Goal: Check status: Check status

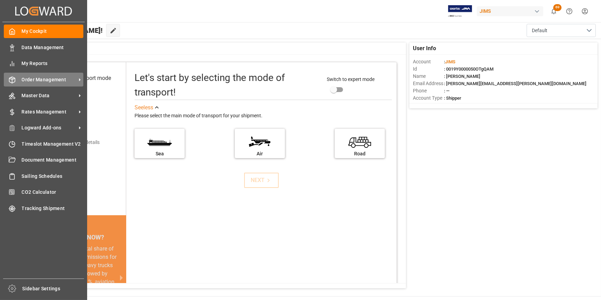
click at [39, 79] on span "Order Management" at bounding box center [49, 79] width 55 height 7
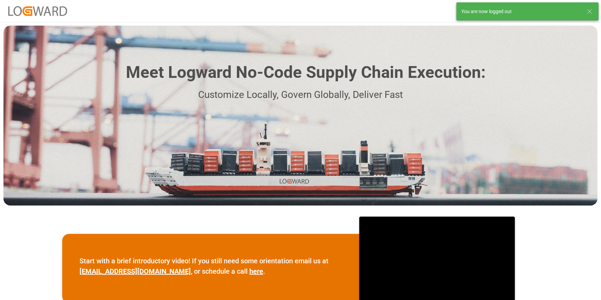
click at [590, 13] on icon at bounding box center [590, 11] width 8 height 8
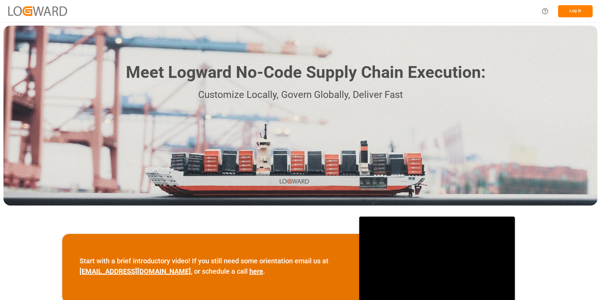
click at [568, 14] on button "Log In" at bounding box center [576, 11] width 35 height 12
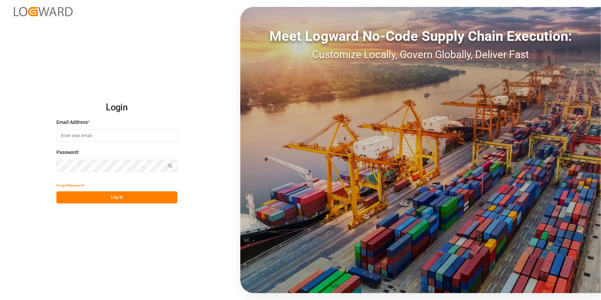
type input "[PERSON_NAME][EMAIL_ADDRESS][PERSON_NAME][DOMAIN_NAME]"
click at [94, 199] on button "Log In" at bounding box center [116, 197] width 121 height 12
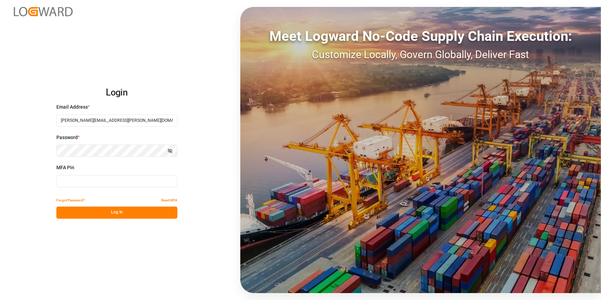
click at [81, 187] on input at bounding box center [116, 181] width 121 height 12
click at [96, 178] on input at bounding box center [116, 181] width 121 height 12
type input "662800"
click at [100, 214] on button "Log In" at bounding box center [116, 213] width 121 height 12
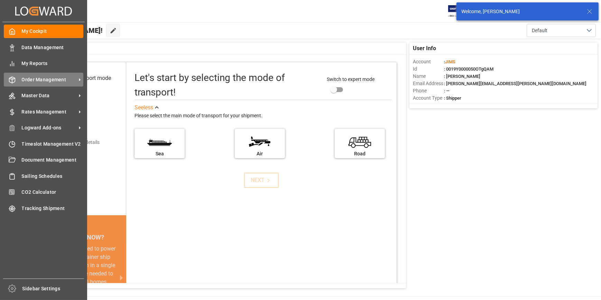
click at [41, 80] on span "Order Management" at bounding box center [49, 79] width 55 height 7
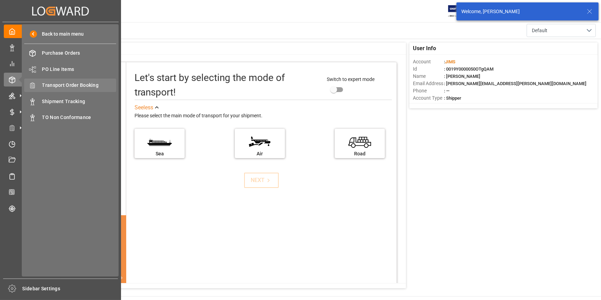
click at [60, 85] on span "Transport Order Booking" at bounding box center [79, 85] width 74 height 7
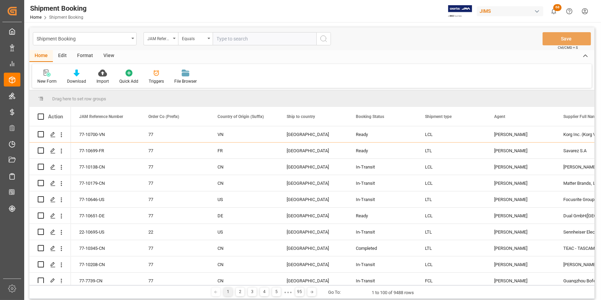
click at [254, 39] on input "text" at bounding box center [265, 38] width 104 height 13
type input "22-10430-ID"
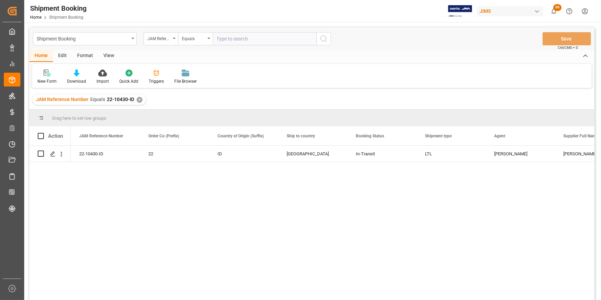
click at [207, 230] on div "22-10430-ID 22 ID [GEOGRAPHIC_DATA] In-Transit LTL [PERSON_NAME] [PERSON_NAME] …" at bounding box center [333, 225] width 524 height 159
click at [49, 152] on div "Press SPACE to select this row." at bounding box center [52, 154] width 10 height 13
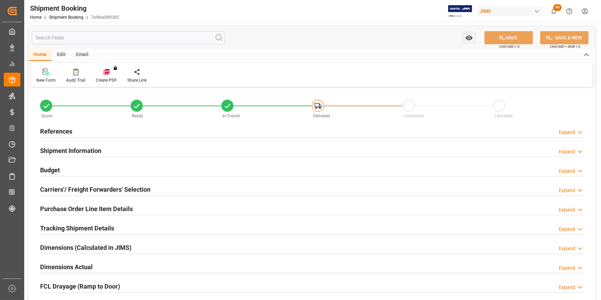
type input "0"
type input "[DATE]"
click at [53, 134] on h2 "References" at bounding box center [56, 131] width 32 height 9
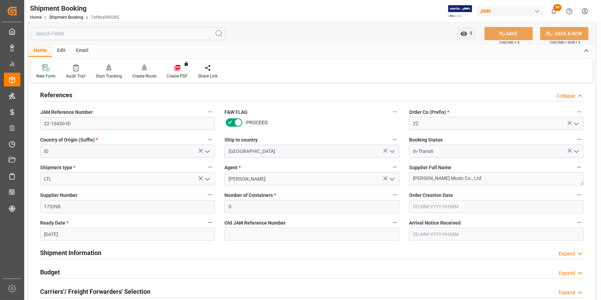
scroll to position [94, 0]
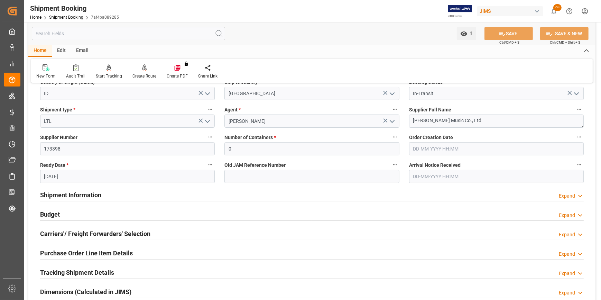
click at [72, 194] on h2 "Shipment Information" at bounding box center [70, 194] width 61 height 9
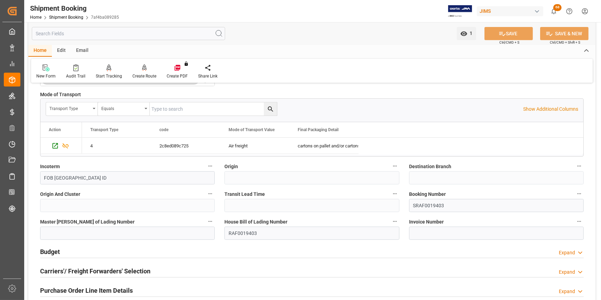
scroll to position [346, 0]
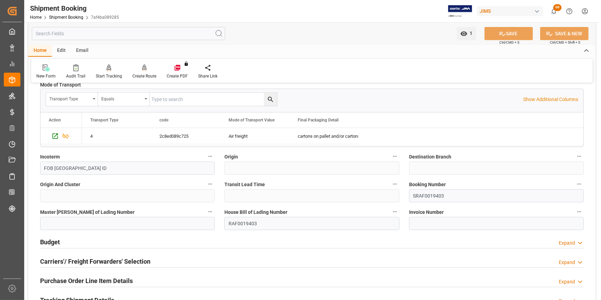
click at [54, 246] on h2 "Budget" at bounding box center [50, 241] width 20 height 9
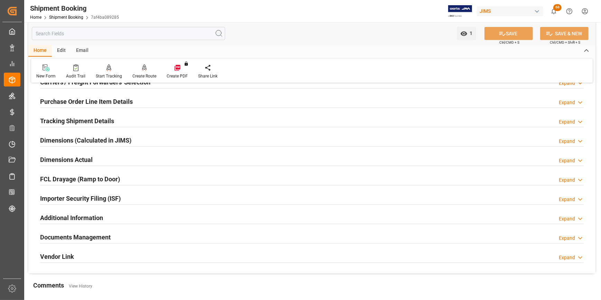
scroll to position [692, 0]
click at [79, 236] on h2 "Documents Management" at bounding box center [75, 236] width 71 height 9
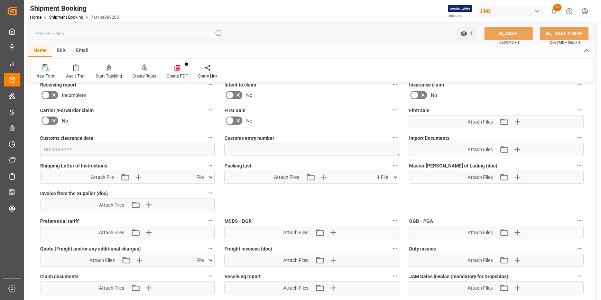
scroll to position [818, 0]
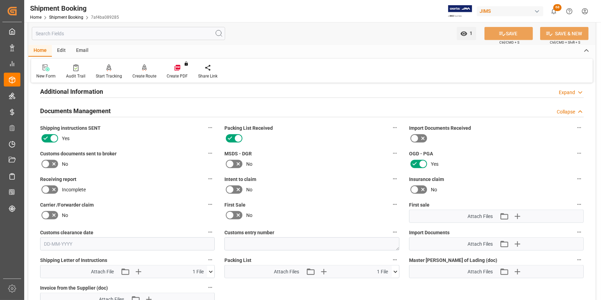
click at [48, 160] on icon at bounding box center [46, 164] width 8 height 8
click at [0, 0] on input "checkbox" at bounding box center [0, 0] width 0 height 0
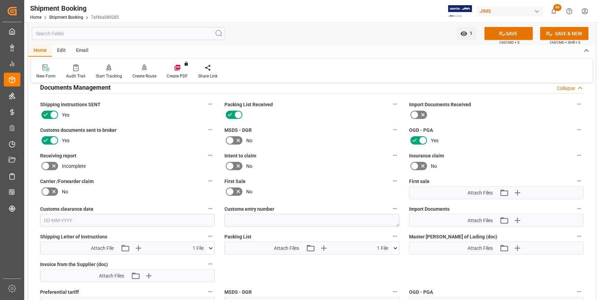
scroll to position [881, 0]
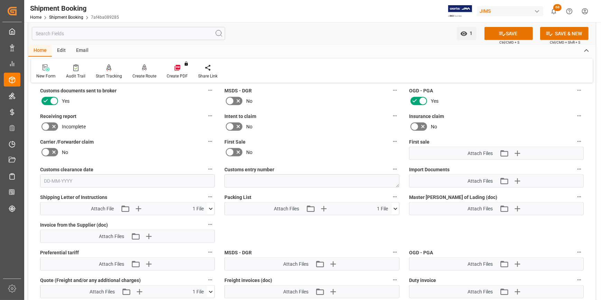
click at [395, 209] on icon at bounding box center [395, 208] width 7 height 7
click at [381, 218] on icon at bounding box center [377, 221] width 7 height 7
click at [333, 209] on icon "button" at bounding box center [333, 209] width 7 height 7
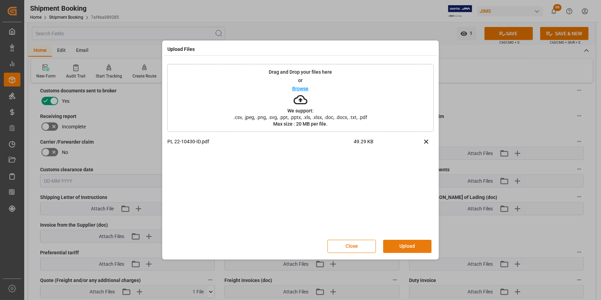
click at [398, 247] on button "Upload" at bounding box center [407, 246] width 48 height 13
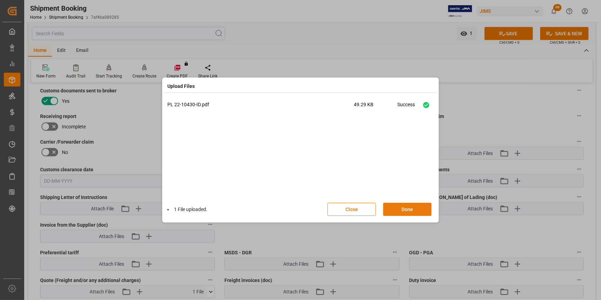
click at [407, 213] on button "Done" at bounding box center [407, 209] width 48 height 13
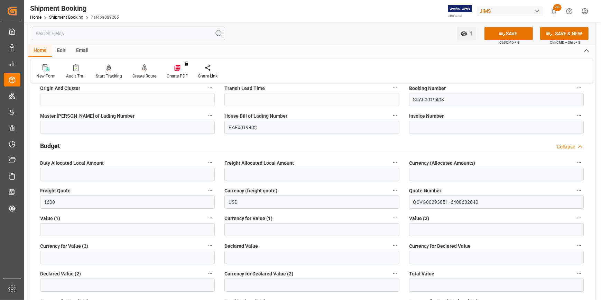
scroll to position [440, 0]
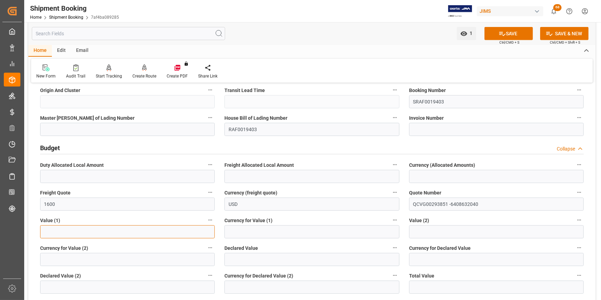
click at [61, 233] on input "text" at bounding box center [127, 231] width 175 height 13
type input "0"
click at [248, 234] on input at bounding box center [312, 231] width 175 height 13
type input "USD"
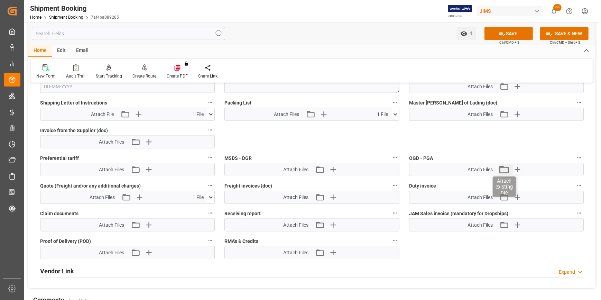
scroll to position [912, 0]
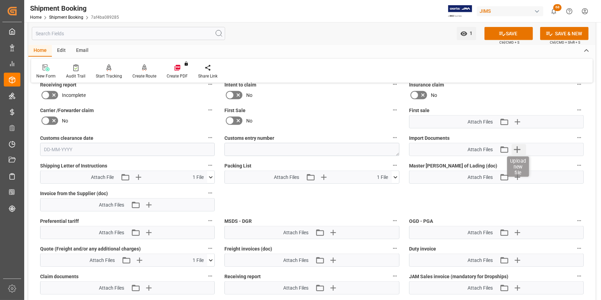
click at [515, 148] on icon "button" at bounding box center [517, 149] width 11 height 11
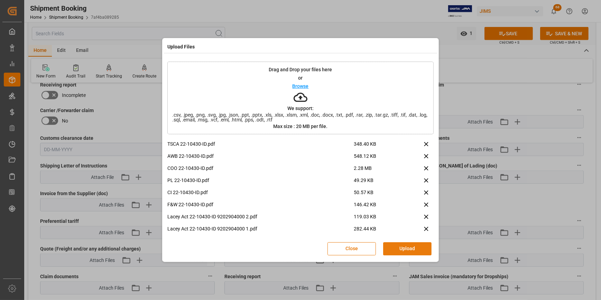
click at [409, 250] on button "Upload" at bounding box center [407, 248] width 48 height 13
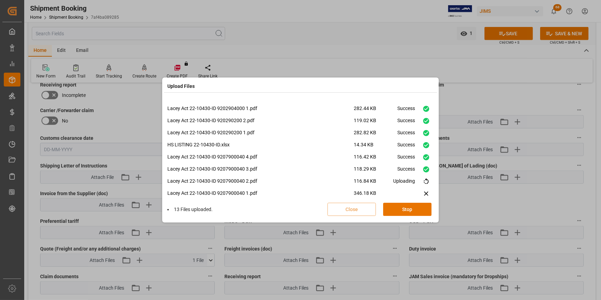
scroll to position [90, 0]
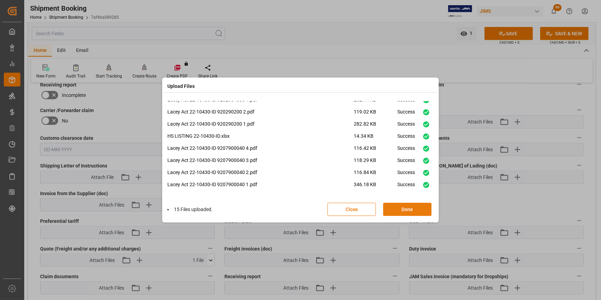
click at [398, 209] on button "Done" at bounding box center [407, 209] width 48 height 13
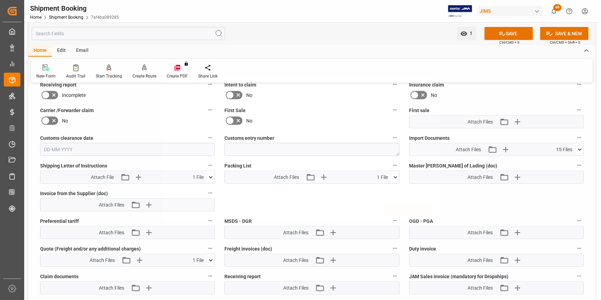
scroll to position [0, 0]
click at [509, 147] on icon "button" at bounding box center [506, 149] width 7 height 7
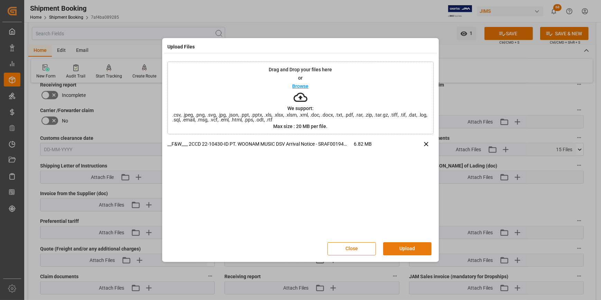
click at [409, 252] on button "Upload" at bounding box center [407, 248] width 48 height 13
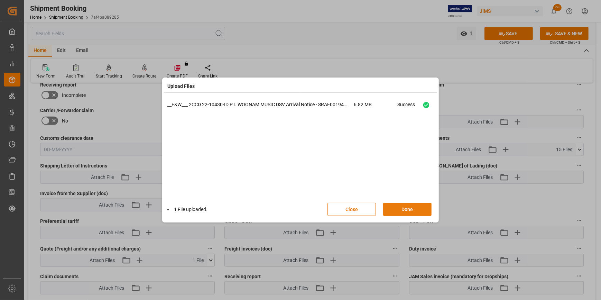
click at [414, 208] on button "Done" at bounding box center [407, 209] width 48 height 13
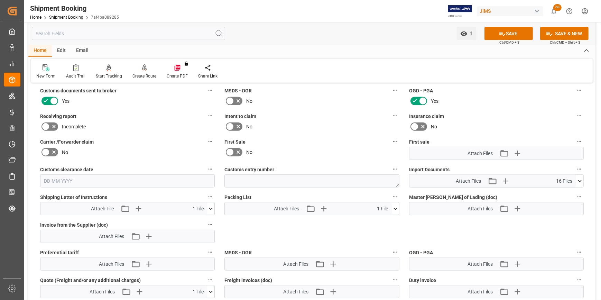
scroll to position [912, 0]
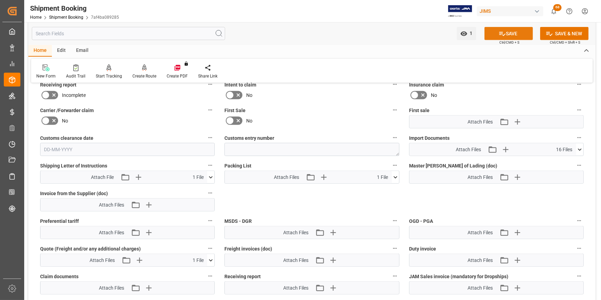
click at [509, 33] on button "SAVE" at bounding box center [509, 33] width 48 height 13
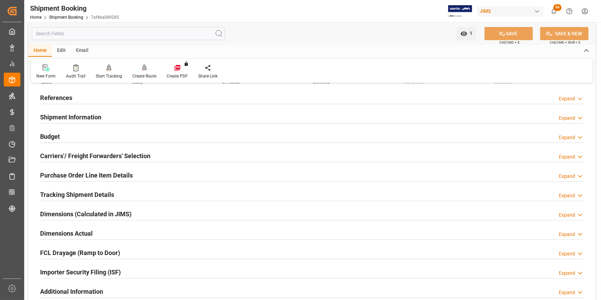
scroll to position [31, 0]
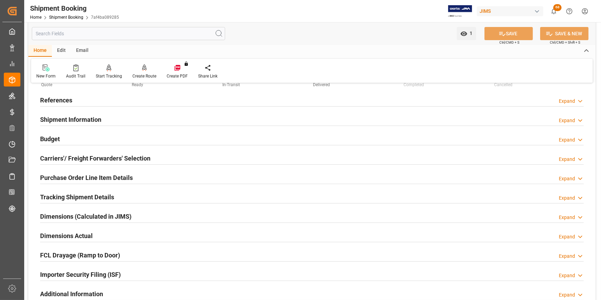
click at [80, 178] on h2 "Purchase Order Line Item Details" at bounding box center [86, 177] width 93 height 9
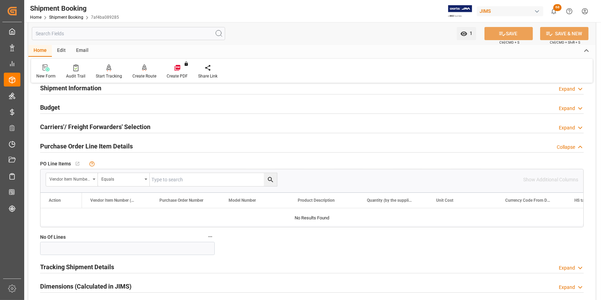
scroll to position [126, 0]
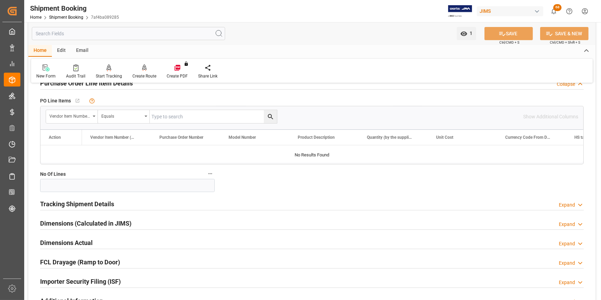
click at [75, 202] on h2 "Tracking Shipment Details" at bounding box center [77, 203] width 74 height 9
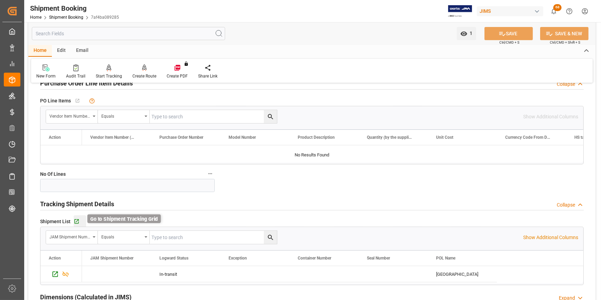
click at [75, 219] on icon "button" at bounding box center [76, 221] width 4 height 4
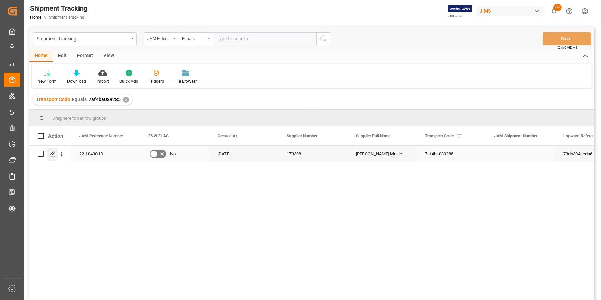
click at [53, 155] on icon "Press SPACE to select this row." at bounding box center [53, 154] width 6 height 6
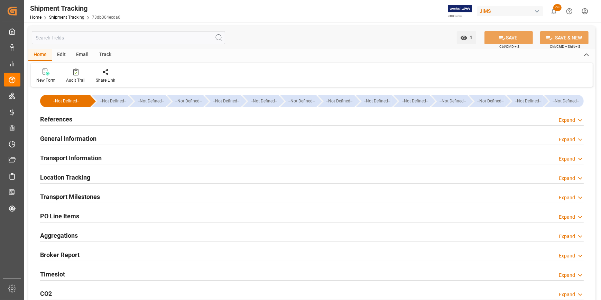
type input "14-08-2025 00:00"
type input "16-08-2025 06:45"
type input "25-08-2025"
type input "29-08-2025 15:17"
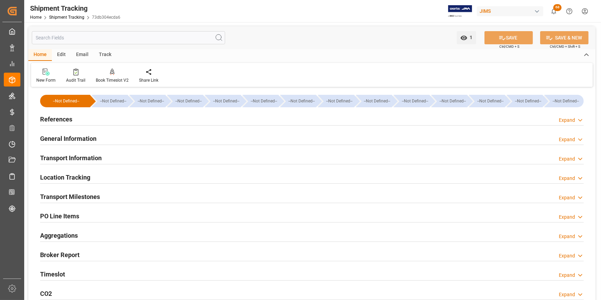
click at [59, 198] on h2 "Transport Milestones" at bounding box center [70, 196] width 60 height 9
